Goal: Task Accomplishment & Management: Manage account settings

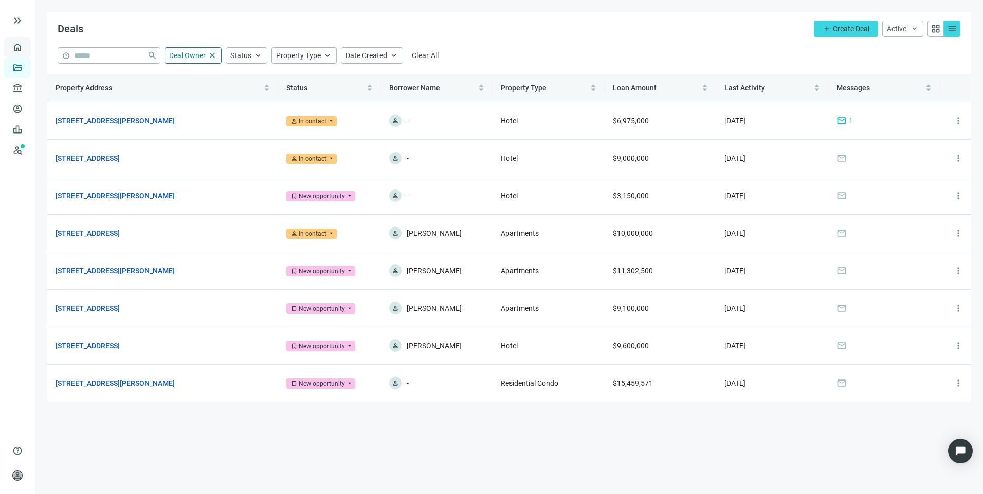
drag, startPoint x: 0, startPoint y: 0, endPoint x: 17, endPoint y: 50, distance: 52.8
click at [26, 50] on link "Overview" at bounding box center [41, 47] width 30 height 8
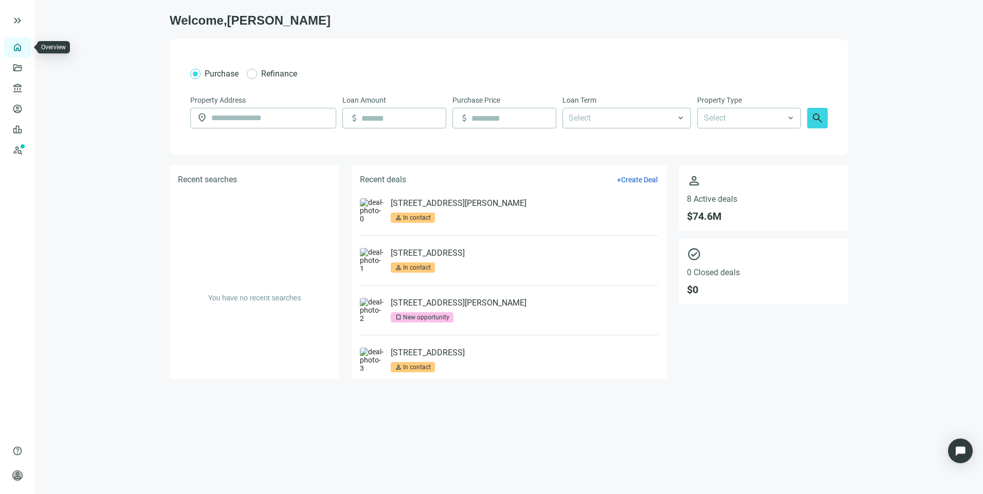
click at [26, 51] on link "Overview" at bounding box center [41, 47] width 30 height 8
click at [14, 21] on span "keyboard_double_arrow_right" at bounding box center [17, 20] width 12 height 12
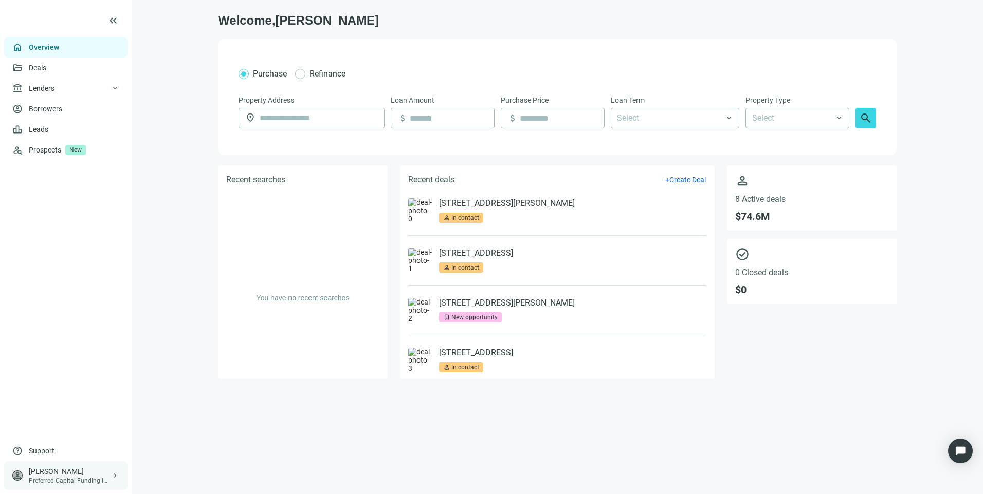
click at [60, 475] on div "[PERSON_NAME]" at bounding box center [70, 472] width 82 height 10
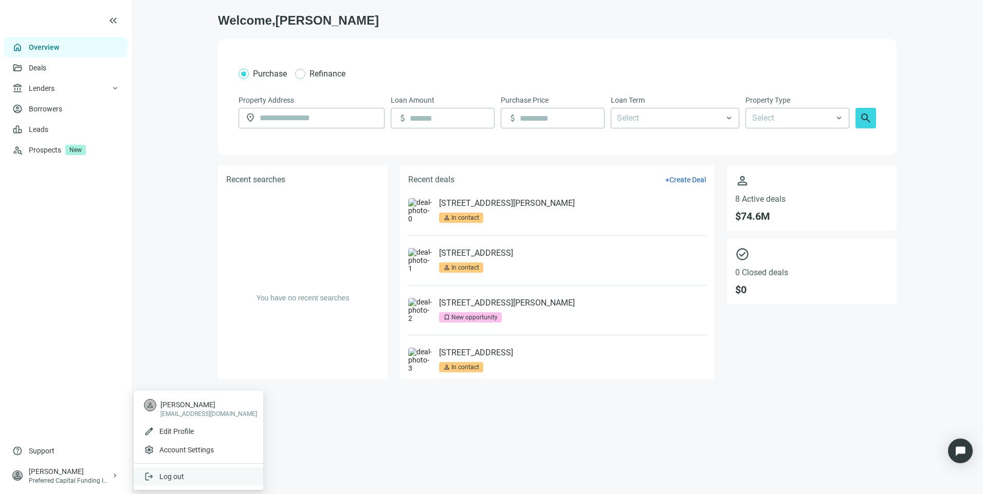
click at [175, 474] on span "Log out" at bounding box center [171, 477] width 25 height 8
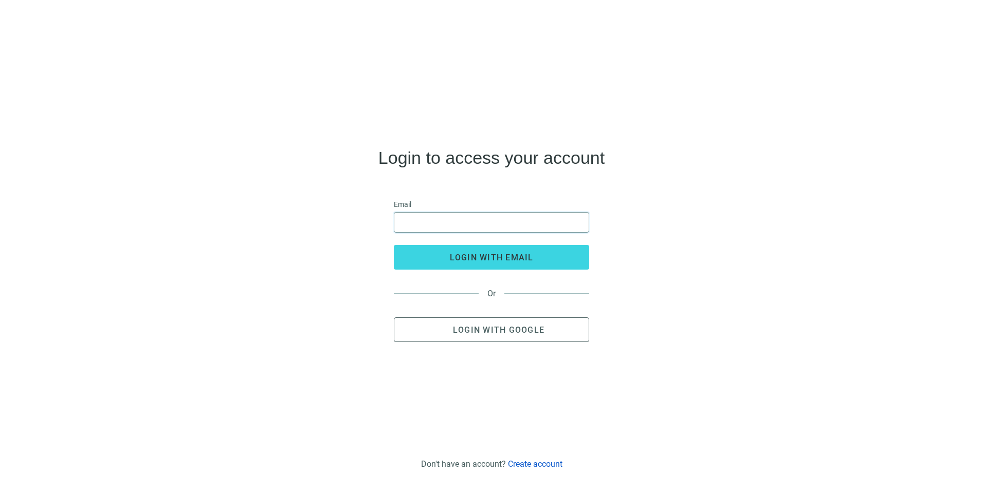
click at [438, 220] on input "email" at bounding box center [491, 223] width 182 height 20
type input "**********"
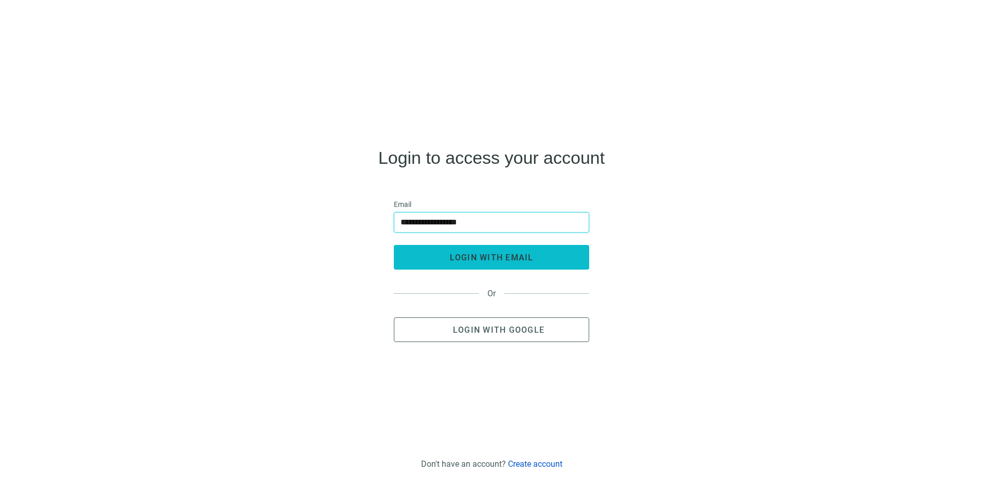
click at [519, 258] on span "login with email" at bounding box center [492, 258] width 84 height 10
